Goal: Task Accomplishment & Management: Manage account settings

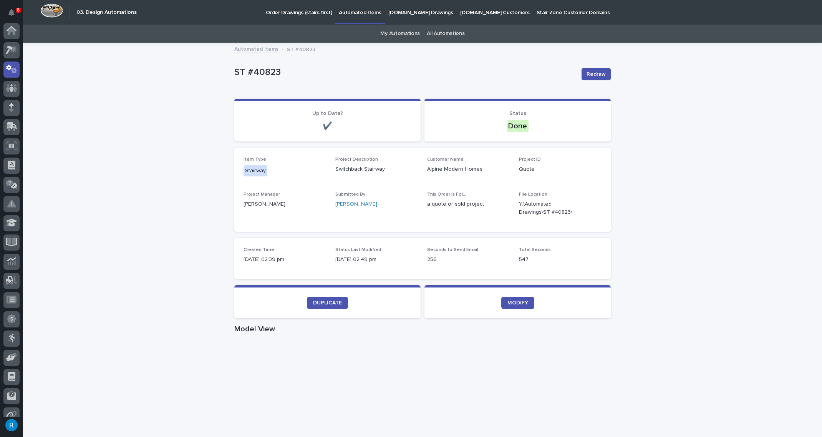
scroll to position [38, 0]
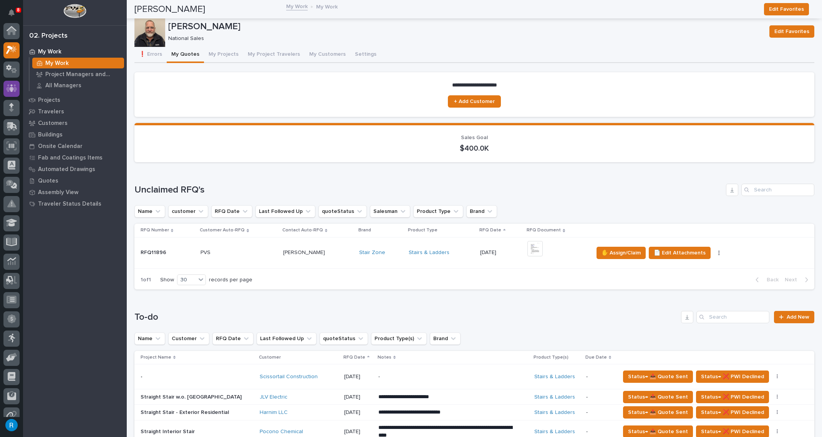
click at [9, 81] on div at bounding box center [11, 89] width 16 height 16
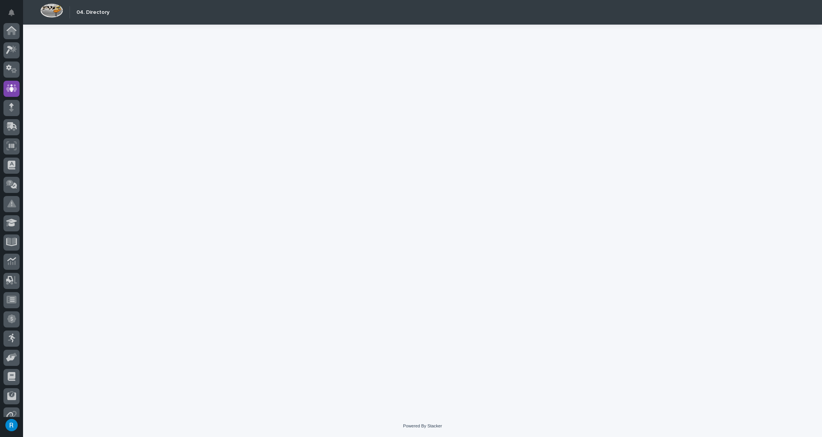
scroll to position [47, 0]
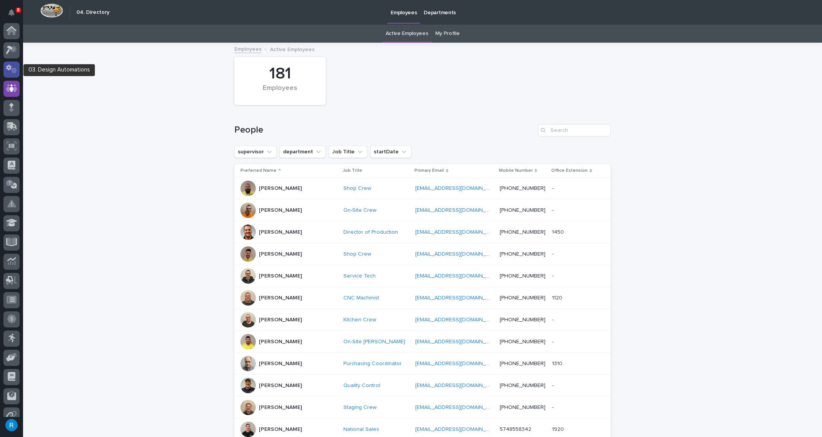
click at [9, 69] on icon at bounding box center [8, 68] width 5 height 6
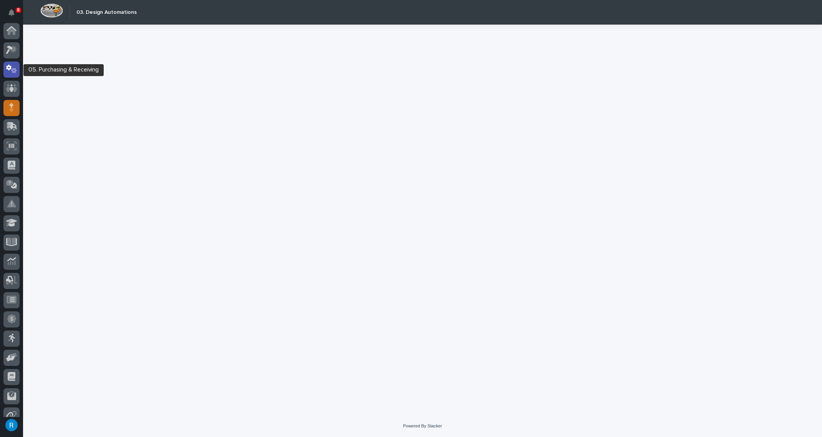
scroll to position [38, 0]
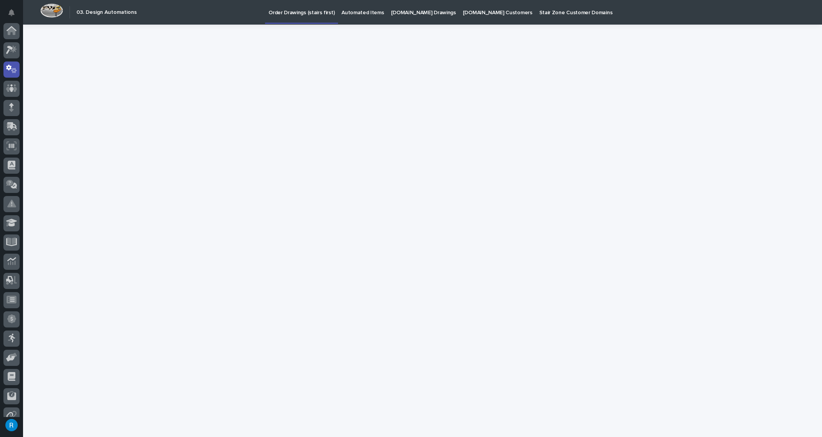
scroll to position [38, 0]
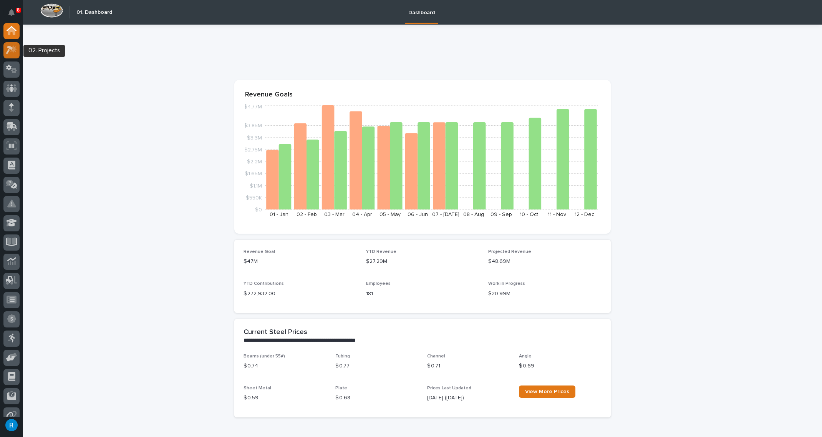
click at [7, 53] on icon at bounding box center [9, 50] width 7 height 8
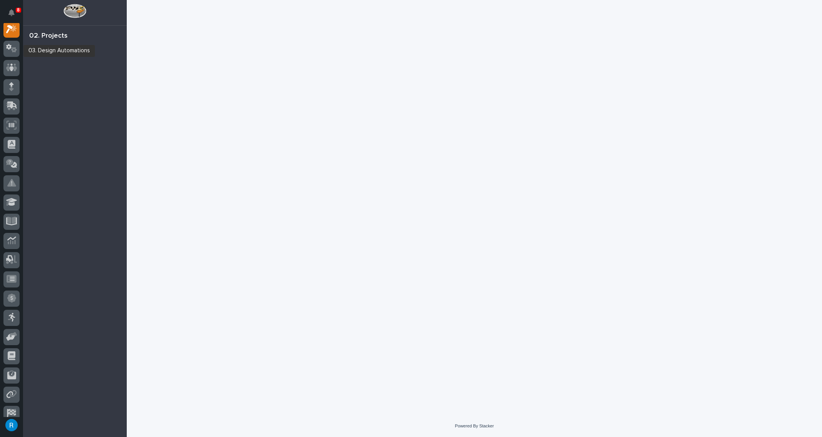
scroll to position [19, 0]
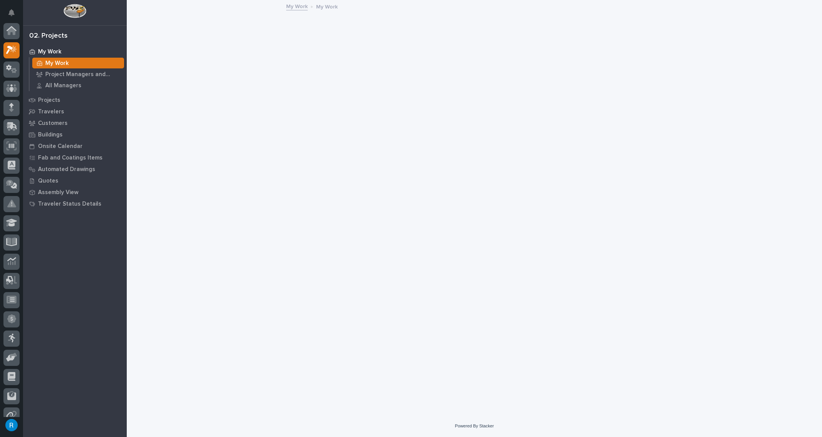
scroll to position [19, 0]
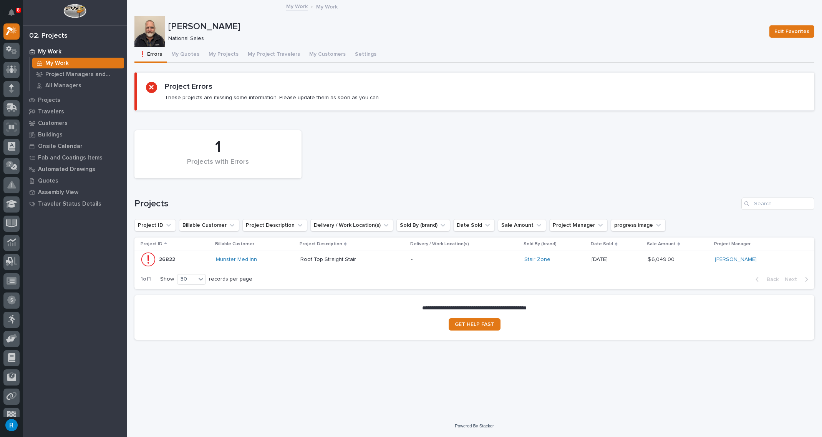
click at [399, 272] on div "1 of 1 Show 30 records per page Back Next" at bounding box center [474, 279] width 680 height 19
click at [280, 258] on div "Munster Med Inn" at bounding box center [255, 259] width 78 height 7
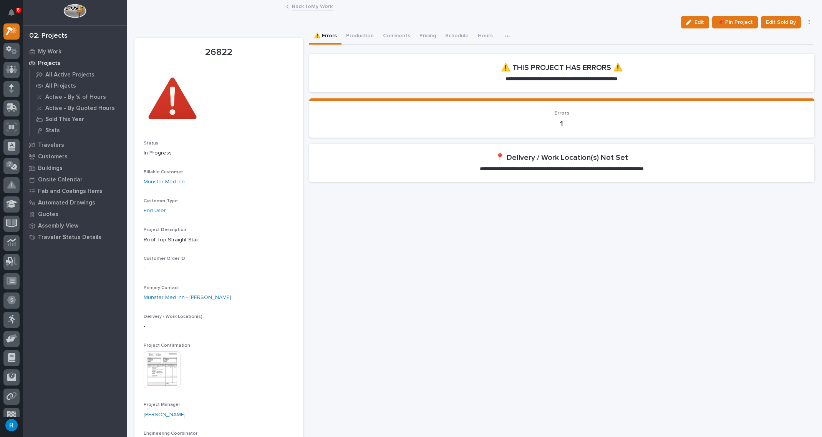
click at [695, 22] on span "Edit" at bounding box center [700, 22] width 10 height 7
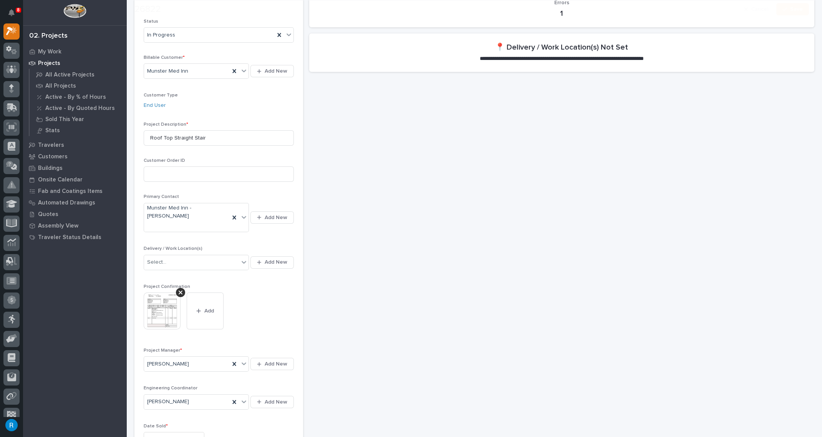
scroll to position [139, 0]
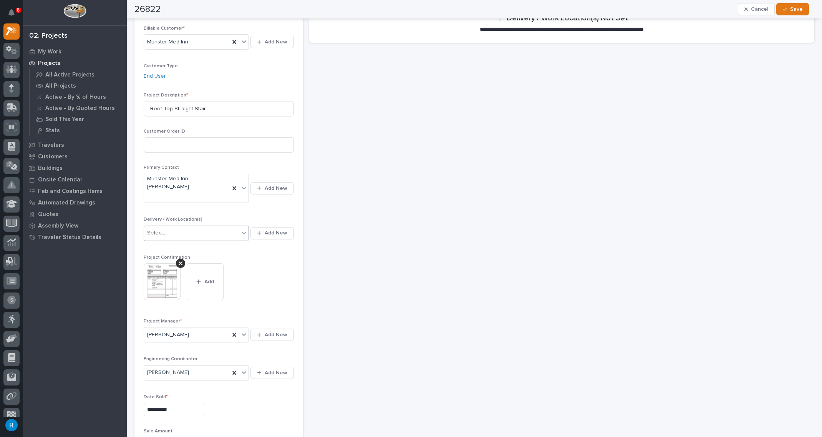
click at [244, 232] on icon at bounding box center [244, 233] width 5 height 3
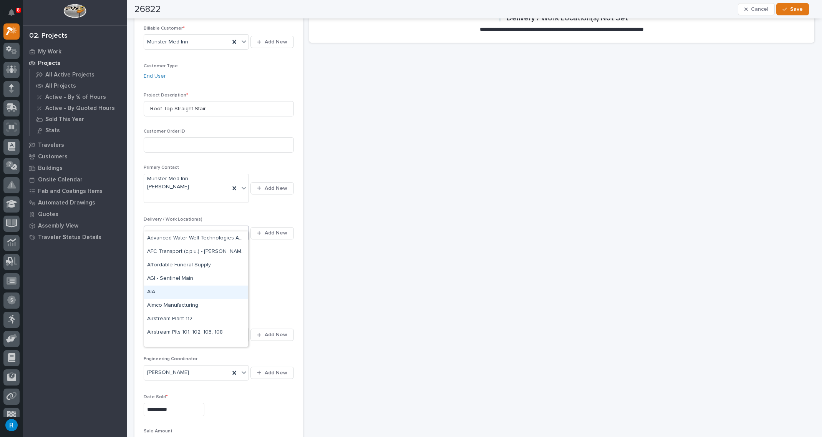
scroll to position [0, 0]
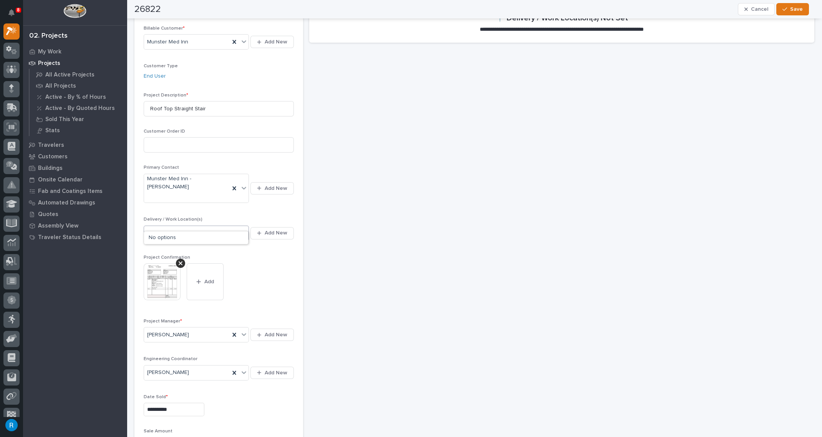
type input "*******"
click at [232, 227] on div "munster" at bounding box center [191, 233] width 95 height 13
click at [242, 229] on icon at bounding box center [244, 233] width 8 height 8
click at [276, 229] on span "Add New" at bounding box center [276, 232] width 23 height 7
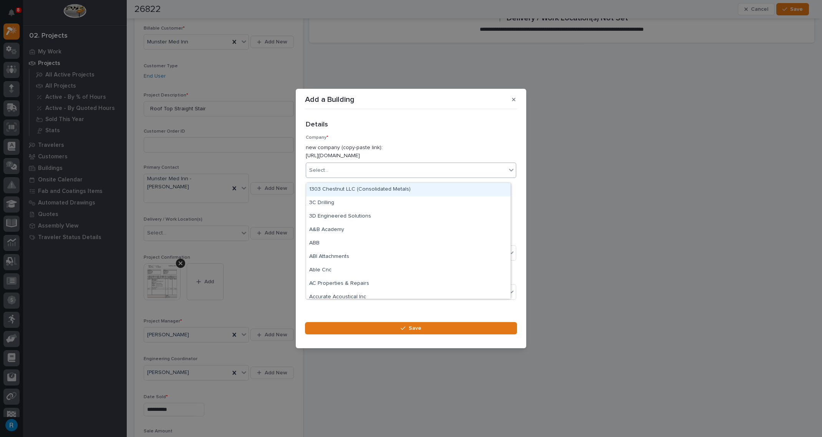
click at [318, 174] on div "Select..." at bounding box center [318, 170] width 19 height 8
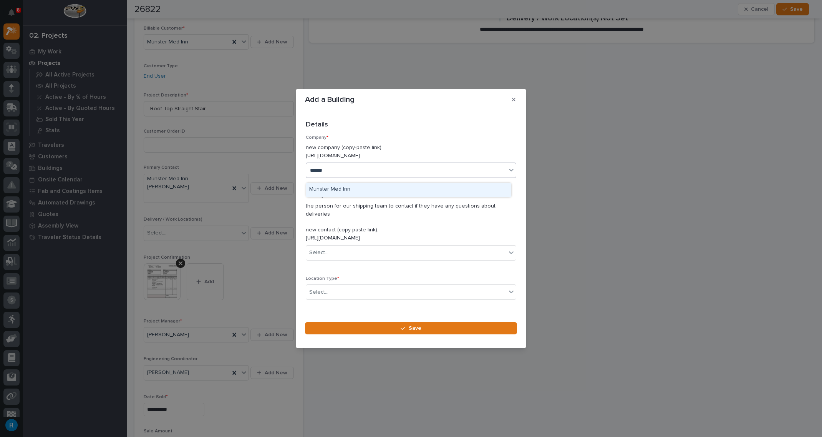
type input "*******"
click at [326, 190] on div "Munster Med Inn" at bounding box center [408, 189] width 204 height 13
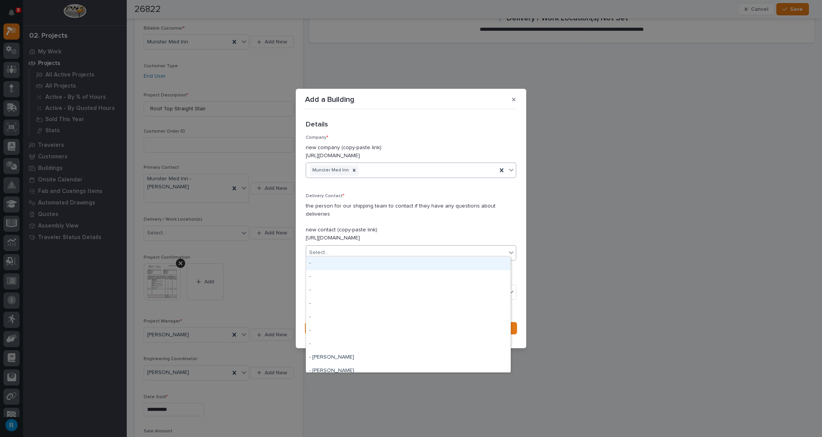
click at [314, 249] on div "Select..." at bounding box center [318, 253] width 19 height 8
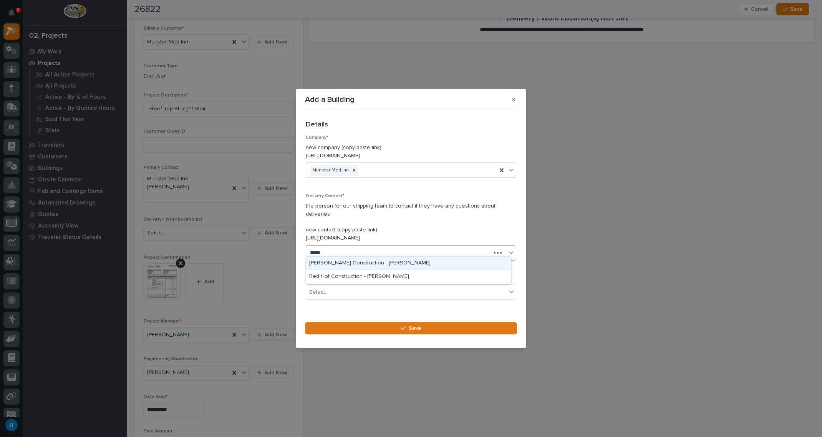
type input "******"
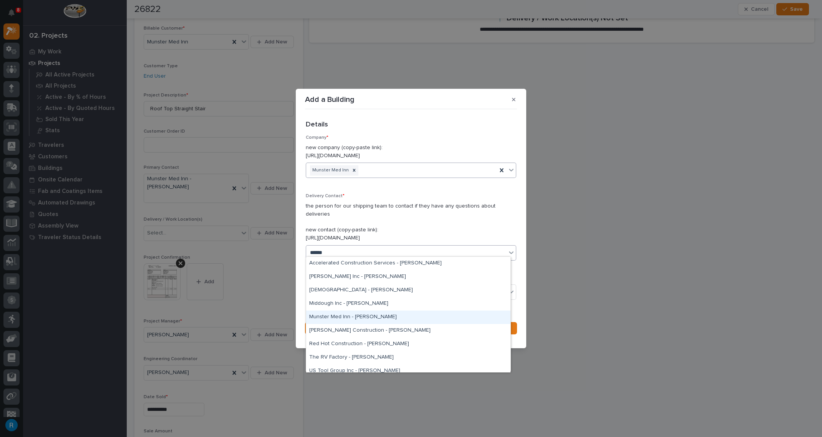
drag, startPoint x: 358, startPoint y: 324, endPoint x: 342, endPoint y: 317, distance: 17.6
click at [342, 317] on div "Munster Med Inn - [PERSON_NAME]" at bounding box center [408, 316] width 204 height 13
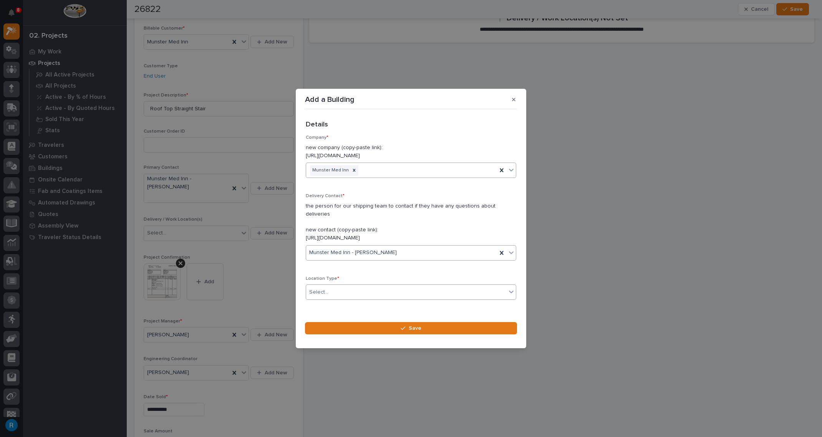
click at [469, 290] on div "Select..." at bounding box center [406, 292] width 200 height 13
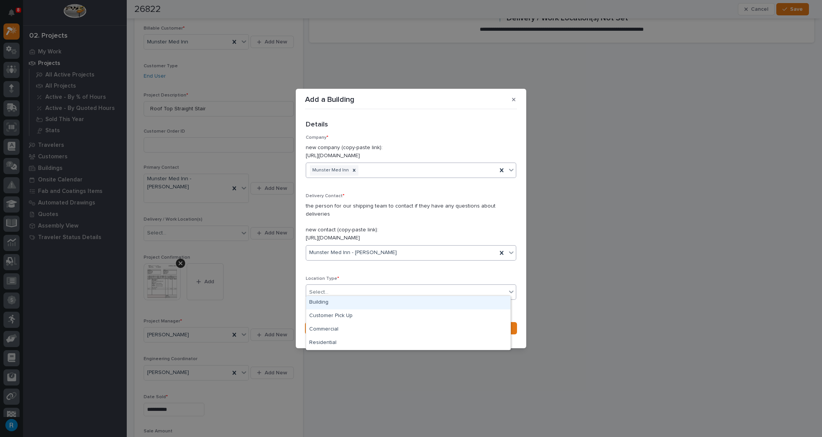
click at [317, 304] on div "Building" at bounding box center [408, 302] width 204 height 13
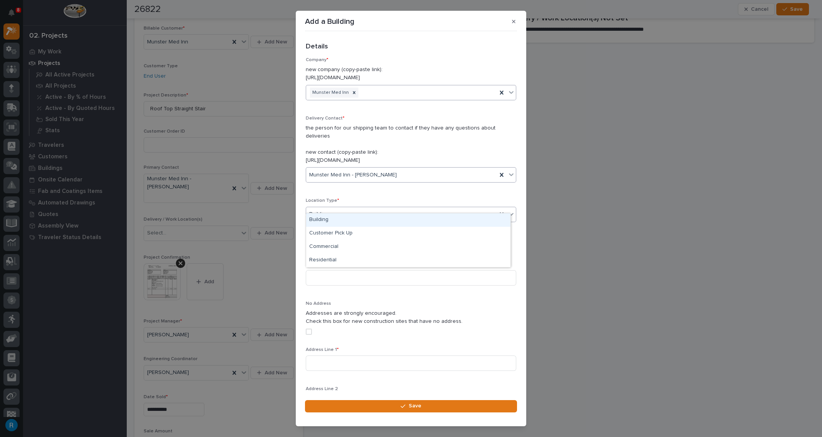
click at [508, 210] on icon at bounding box center [512, 214] width 8 height 8
click at [347, 208] on div "Building" at bounding box center [401, 214] width 191 height 13
click at [314, 270] on input at bounding box center [411, 277] width 211 height 15
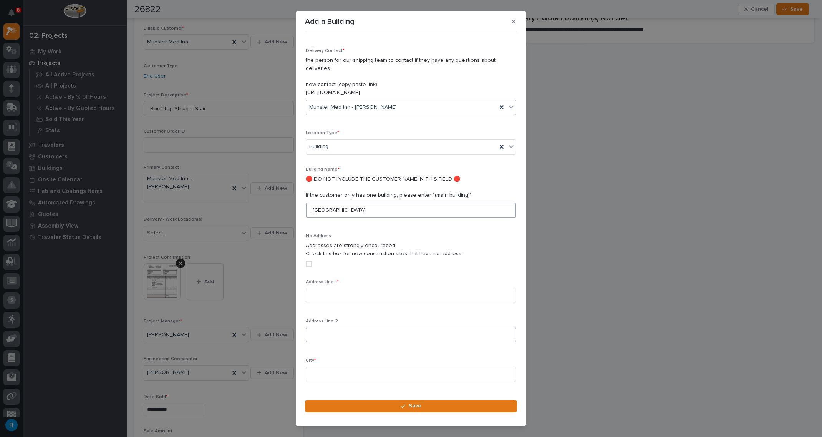
scroll to position [70, 0]
type input "[GEOGRAPHIC_DATA]"
click at [319, 286] on input at bounding box center [411, 293] width 211 height 15
type input "[STREET_ADDRESS]"
type input "Munster"
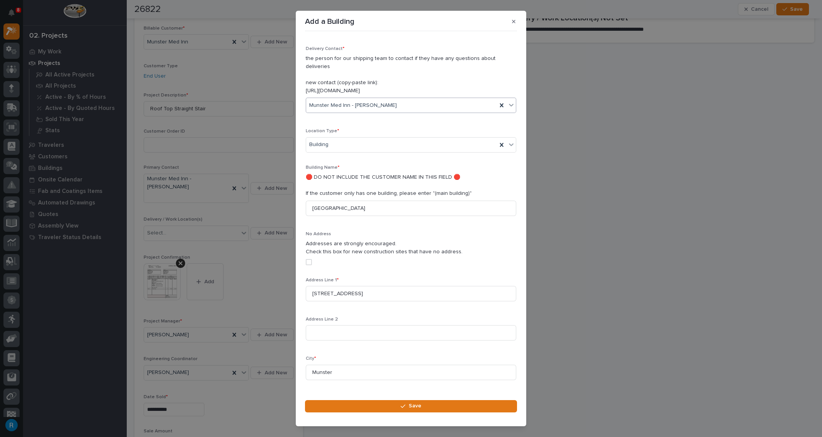
scroll to position [213, 0]
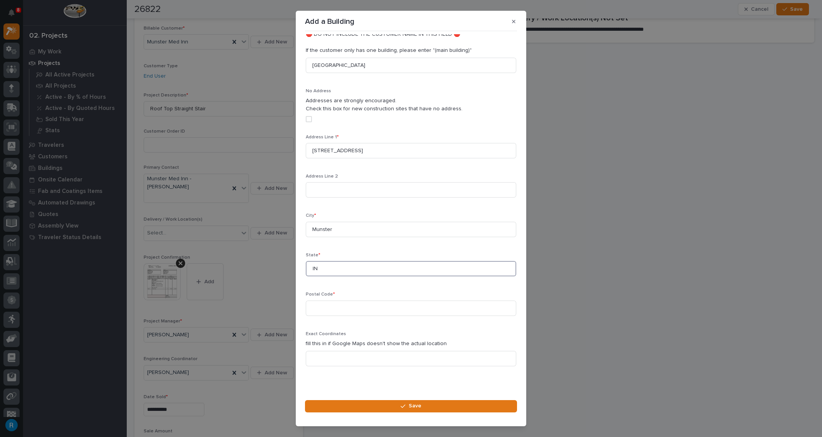
type input "IN"
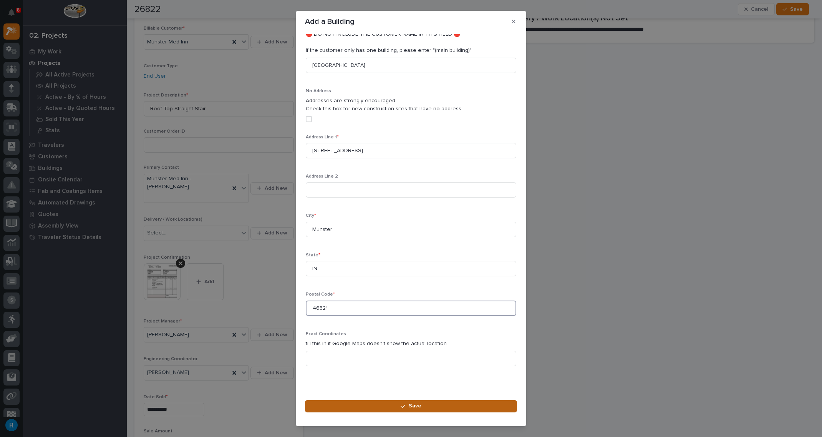
type input "46321"
click at [415, 407] on span "Save" at bounding box center [415, 405] width 13 height 7
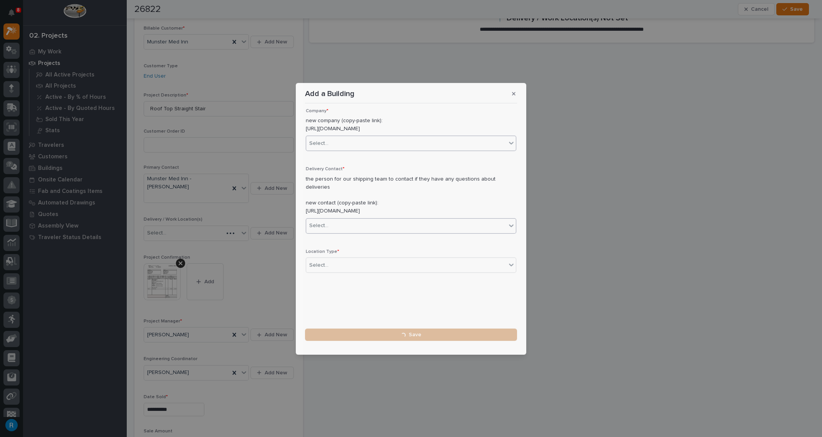
scroll to position [0, 0]
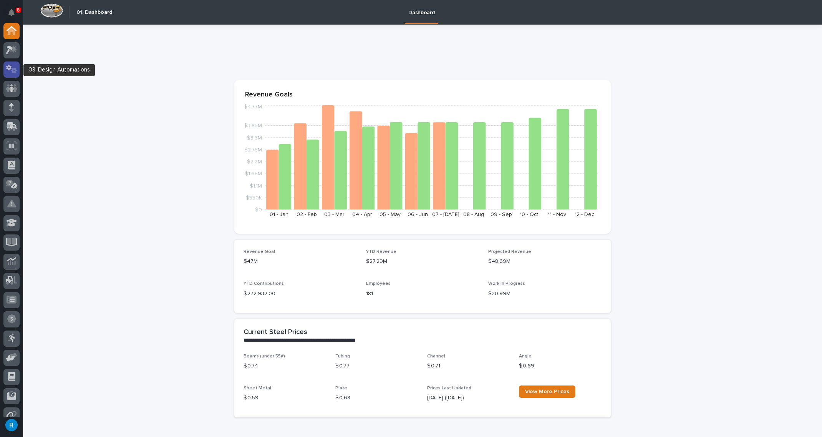
click at [9, 69] on icon at bounding box center [8, 68] width 5 height 6
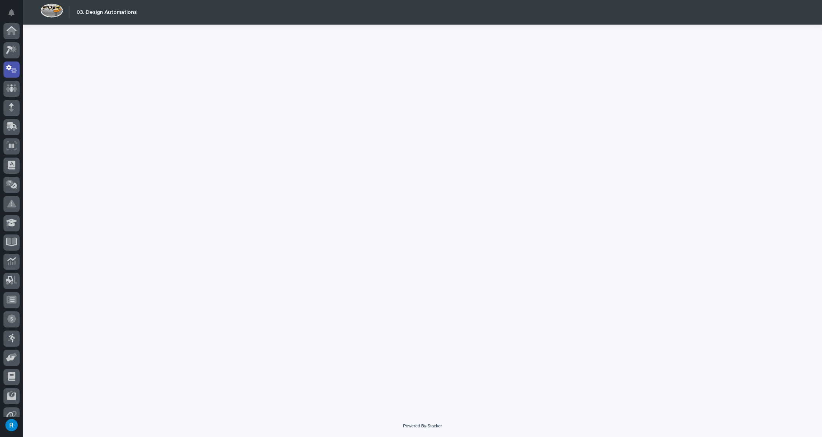
scroll to position [38, 0]
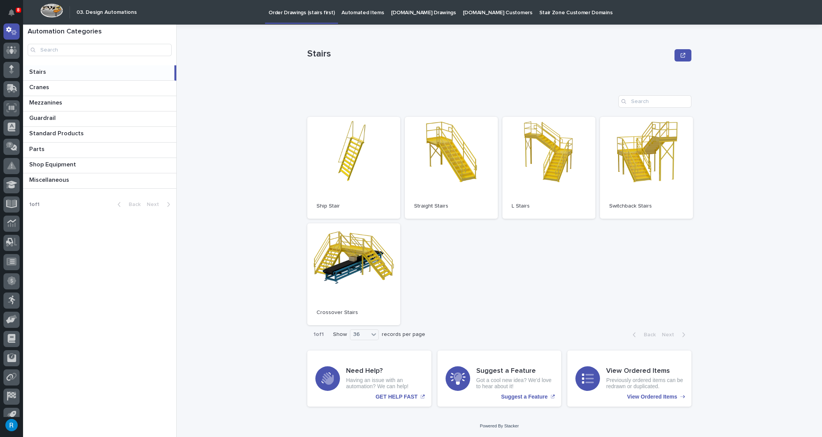
click at [352, 12] on p "Automated Items" at bounding box center [363, 8] width 42 height 16
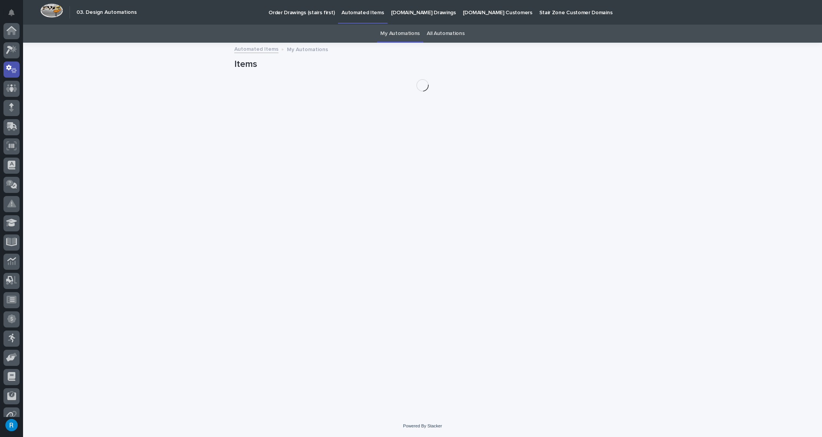
scroll to position [38, 0]
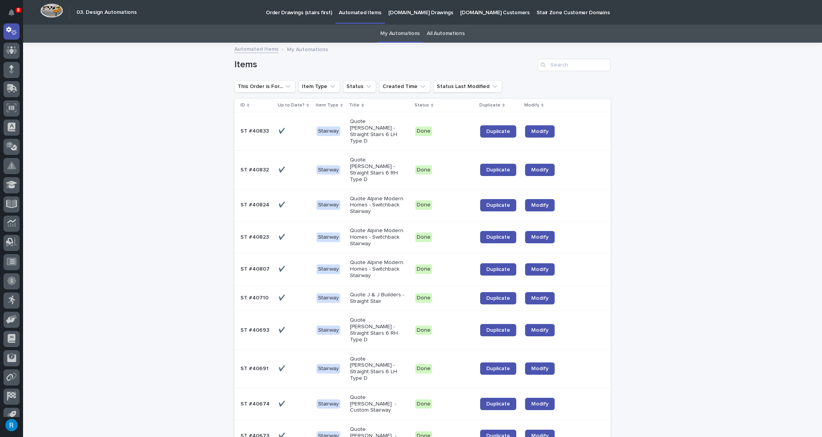
click at [293, 131] on div "✔️ ✔️" at bounding box center [295, 131] width 32 height 13
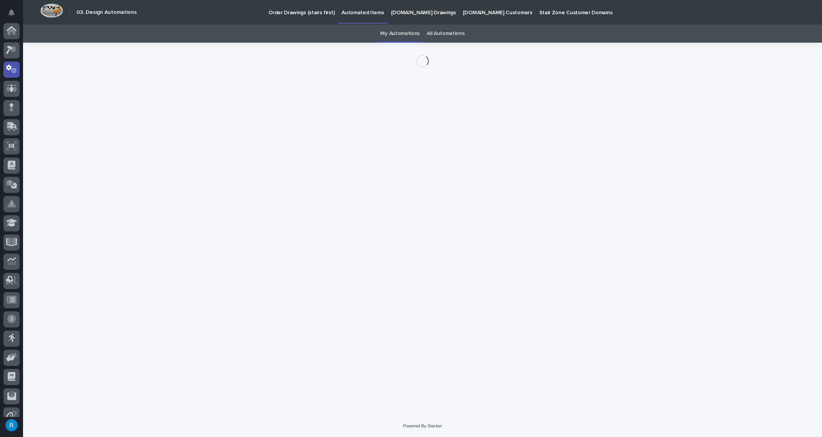
scroll to position [38, 0]
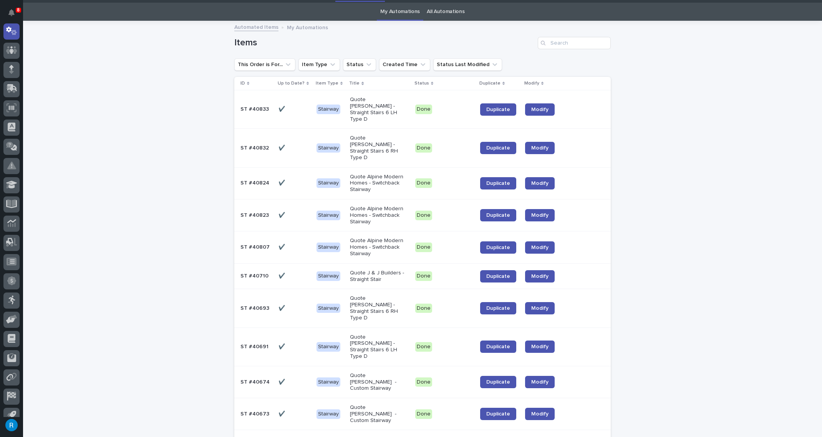
scroll to position [24, 0]
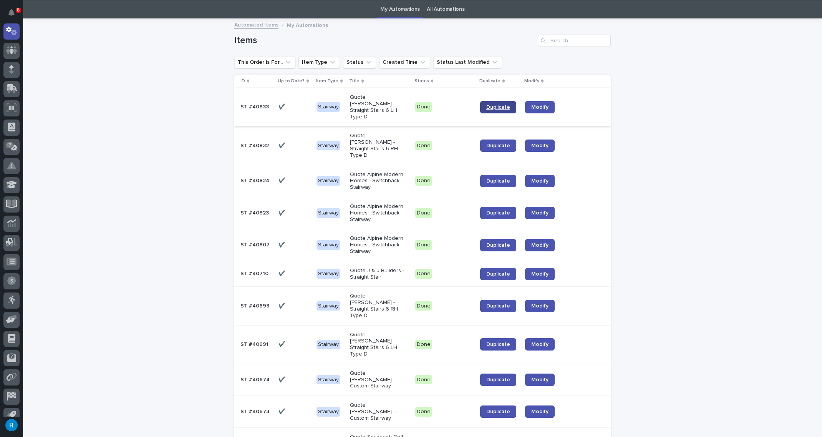
click at [494, 105] on span "Duplicate" at bounding box center [498, 107] width 24 height 5
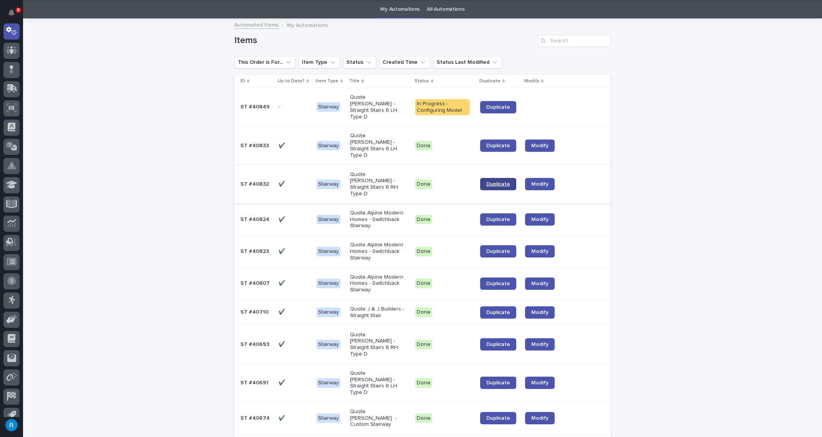
click at [493, 181] on span "Duplicate" at bounding box center [498, 183] width 24 height 5
click at [495, 143] on span "Duplicate" at bounding box center [498, 145] width 24 height 5
